Goal: Use online tool/utility: Utilize a website feature to perform a specific function

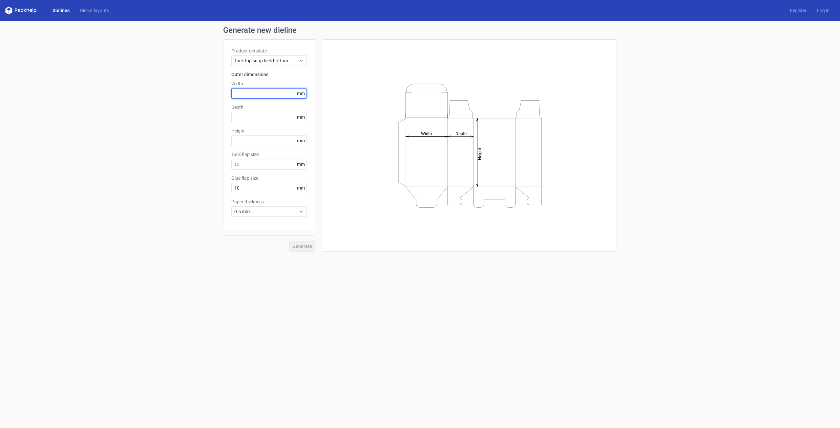
click at [257, 94] on input "text" at bounding box center [268, 93] width 75 height 10
type input "172"
type input "41"
type input "171"
click at [253, 188] on input "10" at bounding box center [268, 188] width 75 height 10
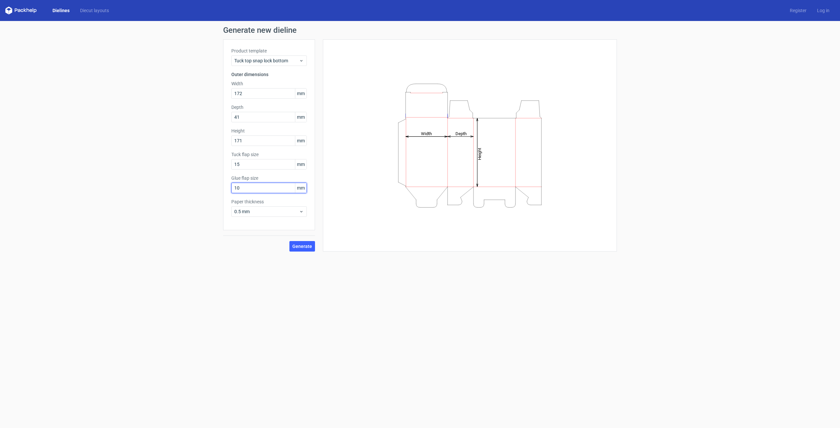
click at [253, 188] on input "10" at bounding box center [268, 188] width 75 height 10
type input "15"
click at [250, 215] on div "0.5 mm" at bounding box center [268, 211] width 75 height 10
click at [247, 248] on div "1 mm" at bounding box center [269, 247] width 70 height 10
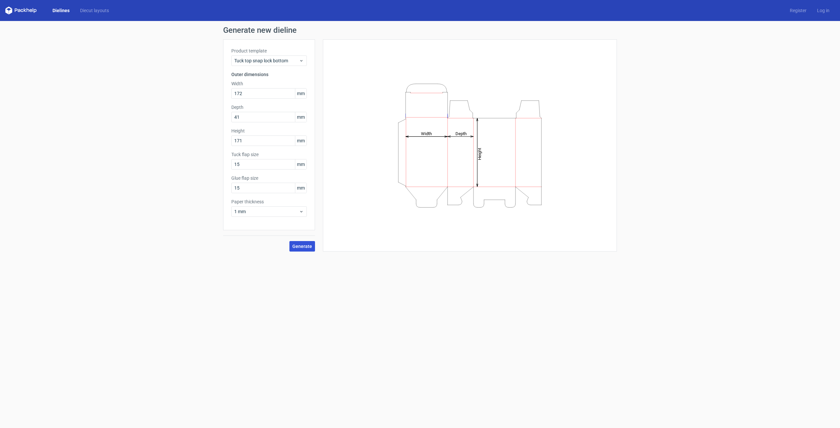
click at [291, 245] on button "Generate" at bounding box center [302, 246] width 26 height 10
